Goal: Navigation & Orientation: Find specific page/section

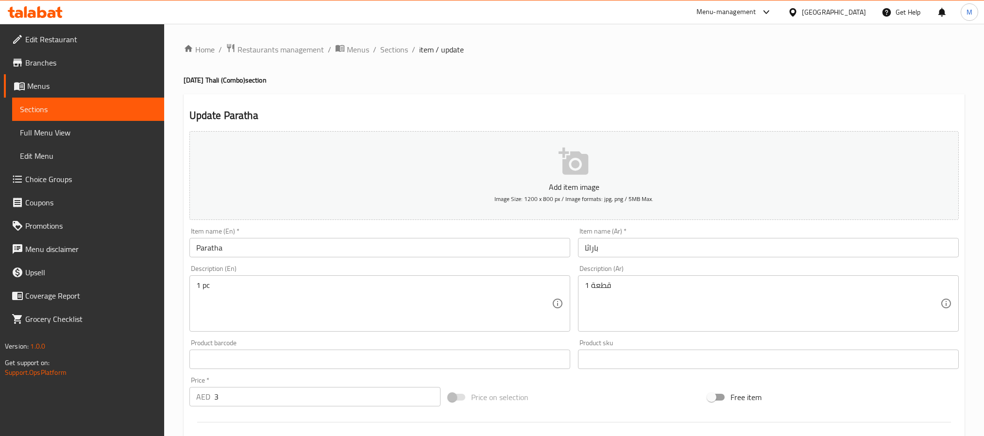
scroll to position [249, 0]
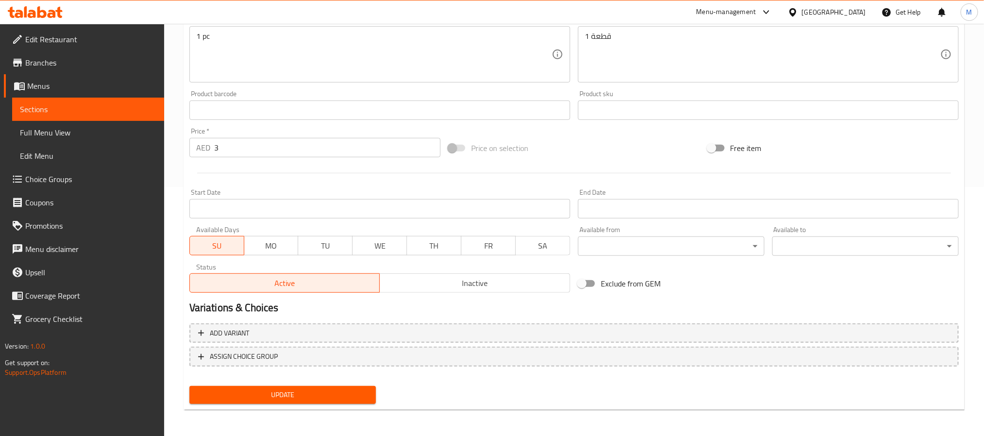
click at [805, 16] on div "[GEOGRAPHIC_DATA]" at bounding box center [834, 12] width 64 height 11
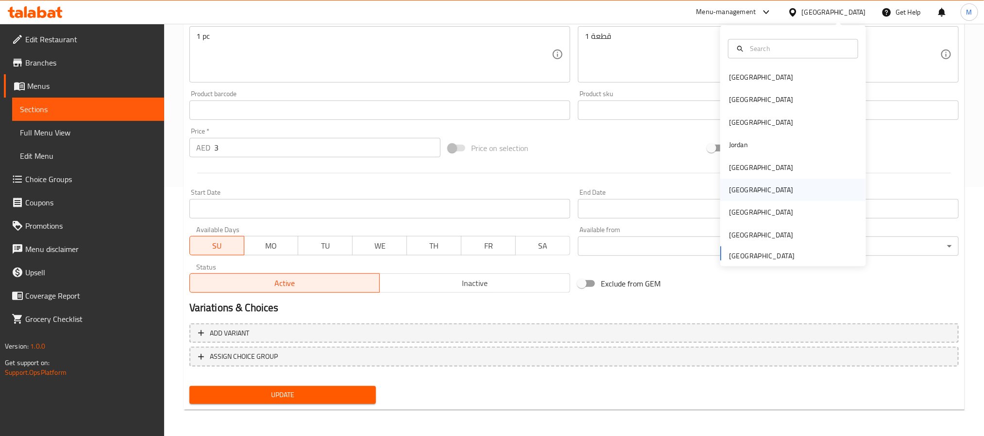
click at [732, 182] on div "[GEOGRAPHIC_DATA]" at bounding box center [761, 190] width 80 height 22
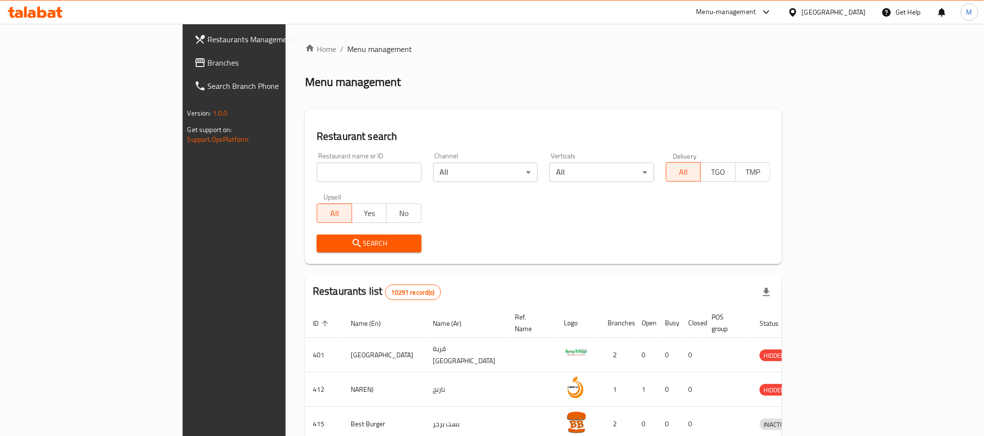
click at [208, 60] on span "Branches" at bounding box center [273, 63] width 131 height 12
